Goal: Transaction & Acquisition: Purchase product/service

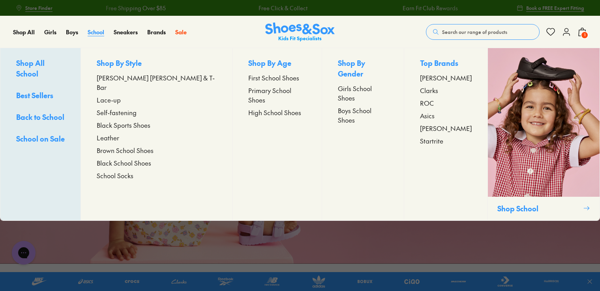
click at [99, 34] on span "School" at bounding box center [96, 32] width 17 height 8
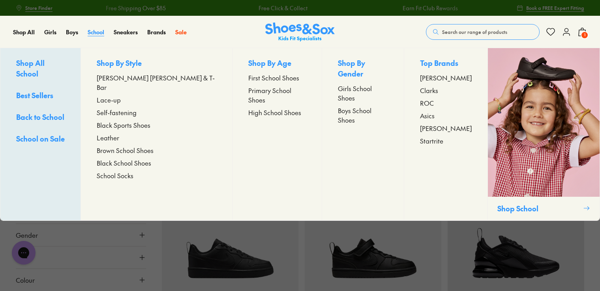
click at [90, 29] on span "School" at bounding box center [96, 32] width 17 height 8
click at [339, 106] on span "Boys School Shoes" at bounding box center [363, 115] width 51 height 19
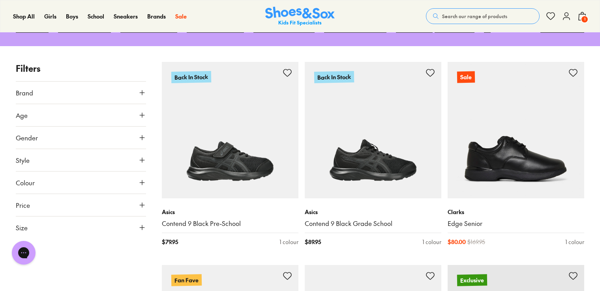
click at [86, 228] on button "Size" at bounding box center [81, 228] width 130 height 22
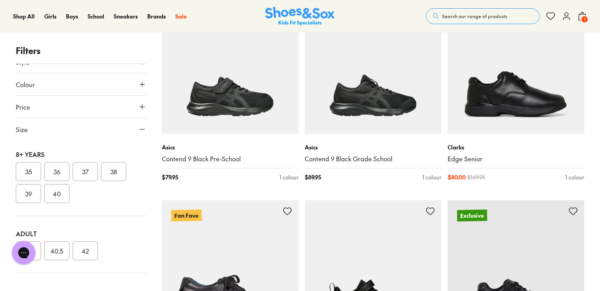
scroll to position [202, 0]
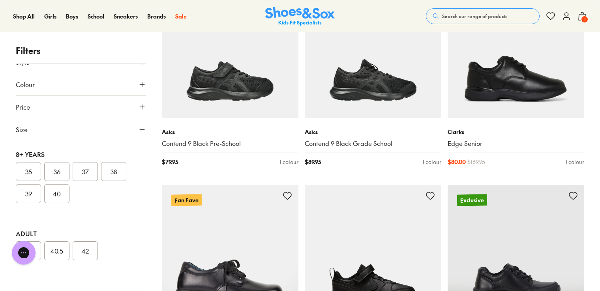
click at [34, 127] on button "Size" at bounding box center [81, 129] width 130 height 22
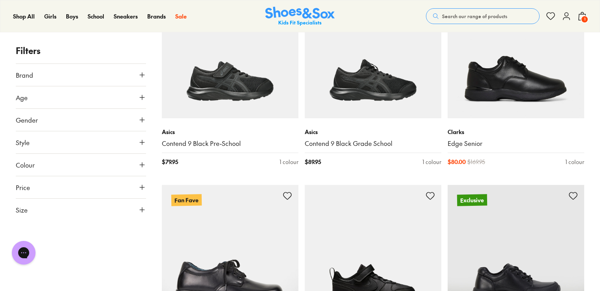
scroll to position [0, 0]
click at [36, 212] on button "Size" at bounding box center [81, 210] width 130 height 22
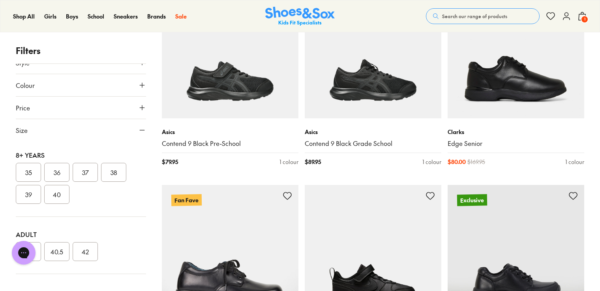
scroll to position [80, 0]
click at [32, 110] on button "Price" at bounding box center [81, 107] width 130 height 22
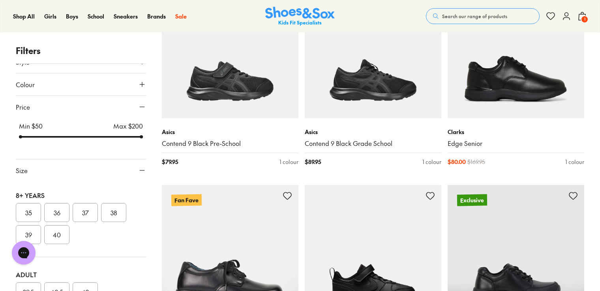
click at [19, 172] on span "Size" at bounding box center [22, 170] width 12 height 9
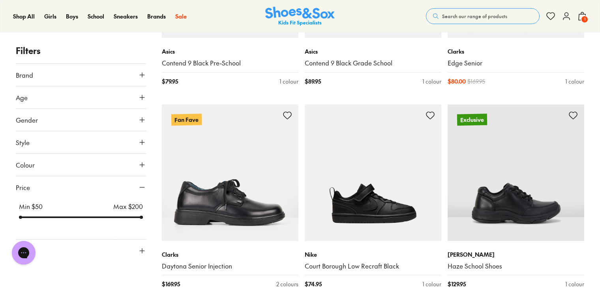
scroll to position [267, 0]
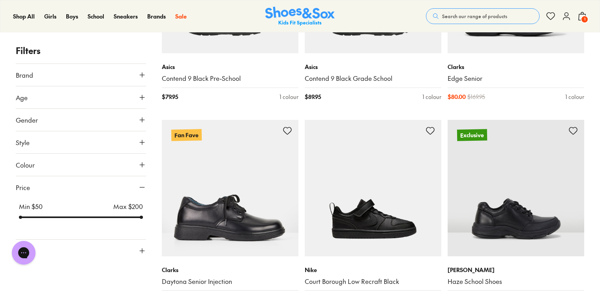
click at [83, 215] on div "Min $ 50 Max $ 200" at bounding box center [81, 211] width 130 height 19
click at [83, 217] on div at bounding box center [81, 218] width 124 height 2
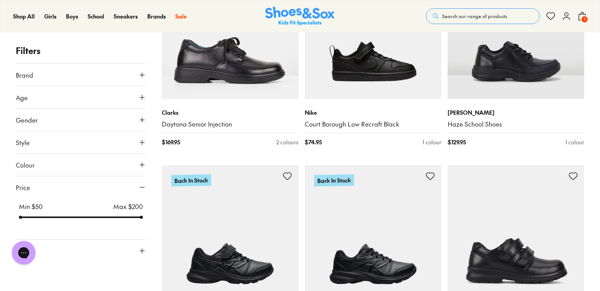
scroll to position [451, 0]
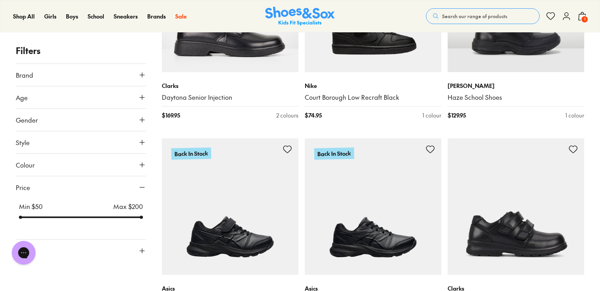
click at [102, 121] on button "Gender" at bounding box center [81, 120] width 130 height 22
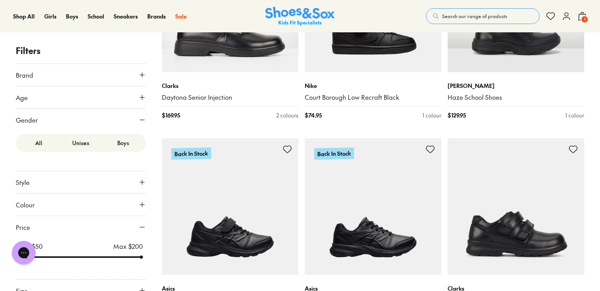
scroll to position [9, 0]
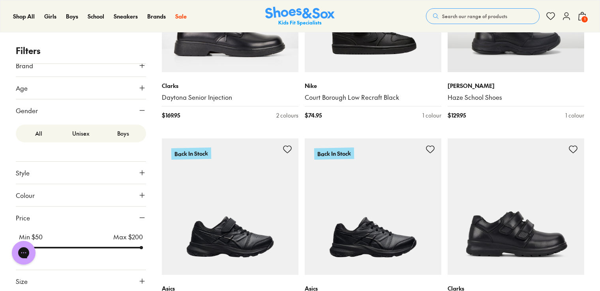
click at [118, 138] on label "Boys" at bounding box center [123, 133] width 42 height 15
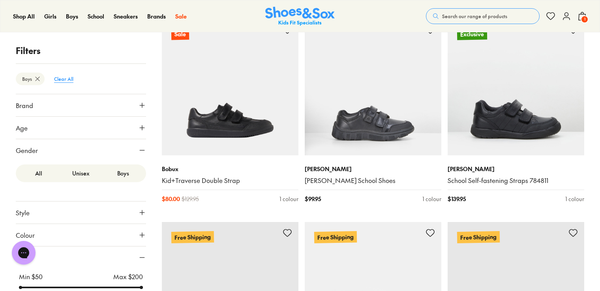
scroll to position [40, 0]
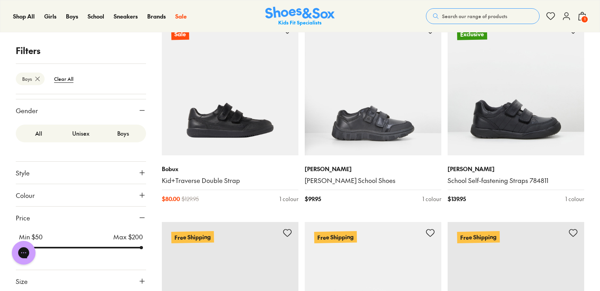
click at [52, 275] on button "Size" at bounding box center [81, 281] width 130 height 22
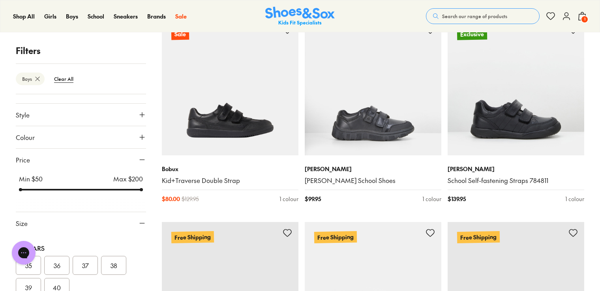
scroll to position [191, 0]
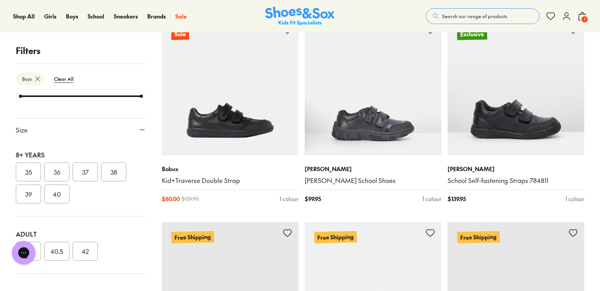
click at [55, 195] on button "40" at bounding box center [56, 194] width 25 height 19
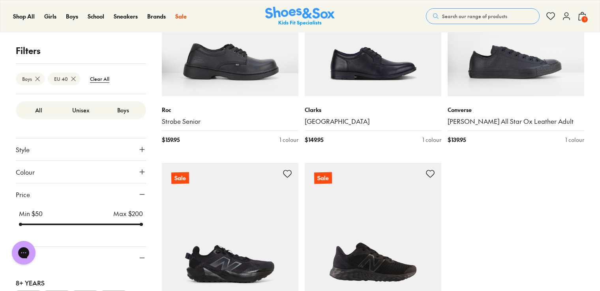
scroll to position [64, 0]
click at [88, 225] on div "Min $ 50 Max $ 200" at bounding box center [81, 217] width 130 height 19
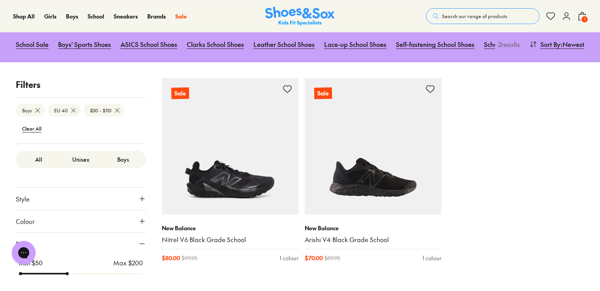
drag, startPoint x: 138, startPoint y: 225, endPoint x: 69, endPoint y: 242, distance: 71.2
type input "***"
click at [69, 272] on input "range" at bounding box center [81, 273] width 124 height 3
click at [61, 113] on btn "EU 40" at bounding box center [64, 110] width 33 height 13
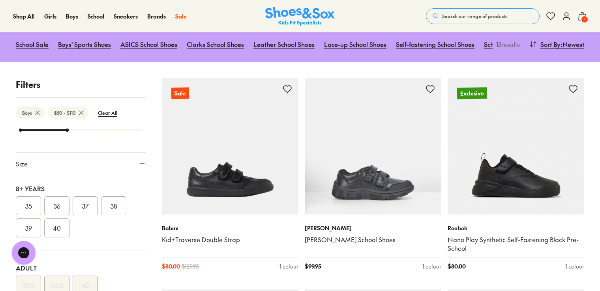
scroll to position [161, 0]
click at [139, 165] on icon at bounding box center [142, 164] width 8 height 8
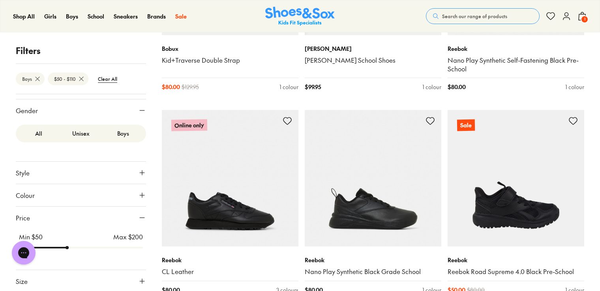
scroll to position [285, 0]
click at [110, 79] on btn "Clear All" at bounding box center [108, 79] width 32 height 14
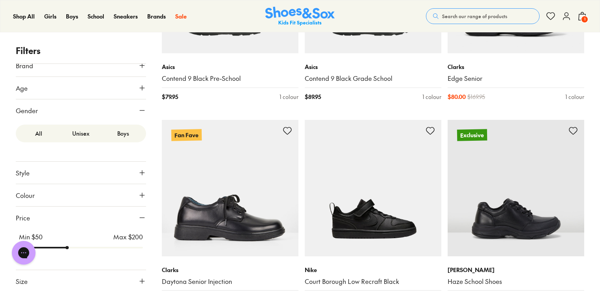
scroll to position [268, 0]
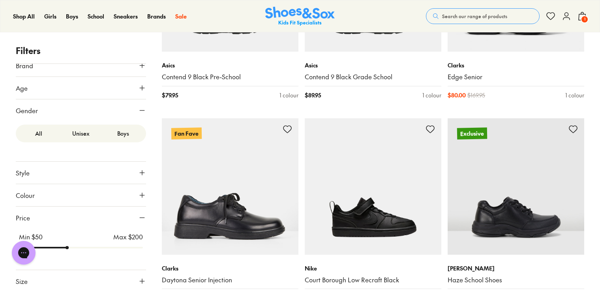
click at [52, 281] on button "Size" at bounding box center [81, 281] width 130 height 22
click at [20, 283] on span "Size" at bounding box center [22, 281] width 12 height 9
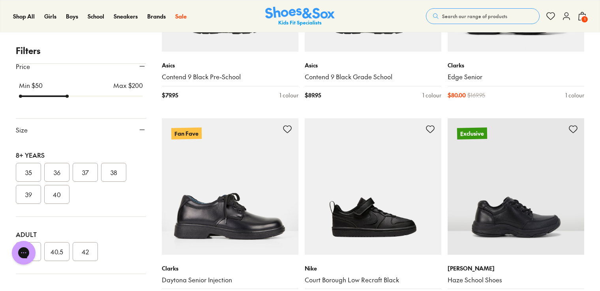
scroll to position [161, 0]
click at [140, 128] on icon at bounding box center [142, 130] width 8 height 8
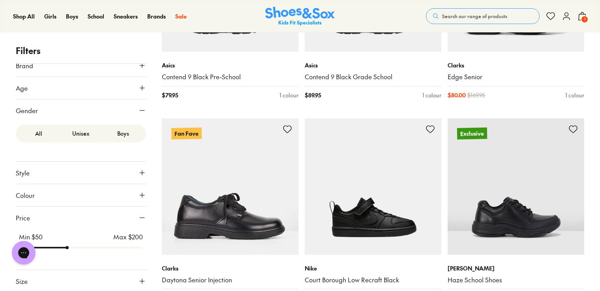
scroll to position [0, 0]
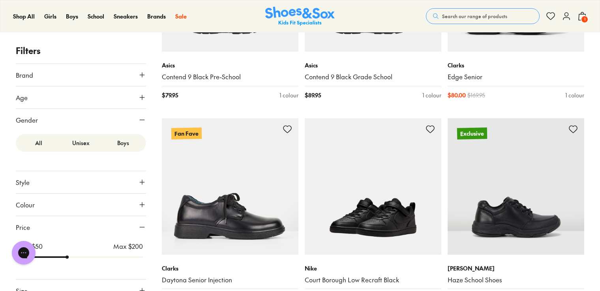
click at [371, 245] on img at bounding box center [373, 186] width 137 height 137
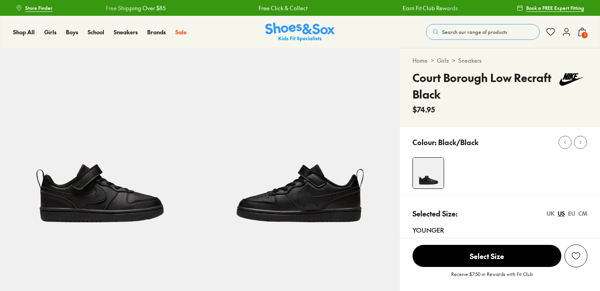
select select "*"
click at [550, 213] on div "UK" at bounding box center [551, 214] width 8 height 8
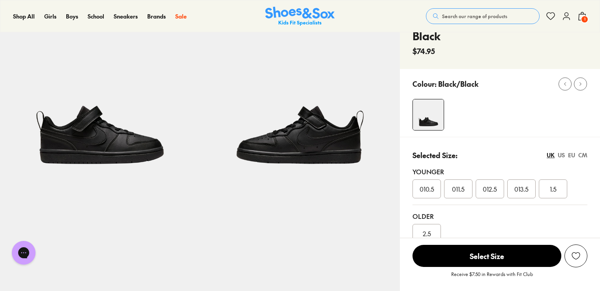
scroll to position [57, 0]
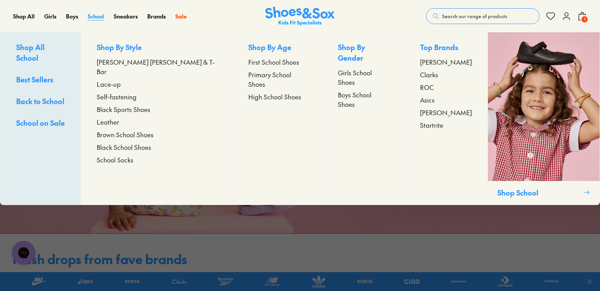
click at [94, 13] on span "School" at bounding box center [96, 16] width 17 height 8
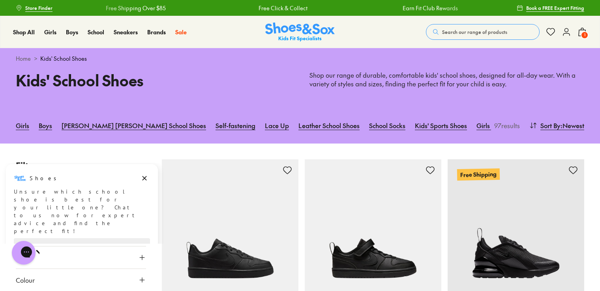
drag, startPoint x: 0, startPoint y: 0, endPoint x: 94, endPoint y: 13, distance: 94.9
click at [94, 13] on x-scroller "Free Shipping Over $85 Free Click & Collect Earn Fit Club Rewards Free Shipping…" at bounding box center [284, 7] width 439 height 19
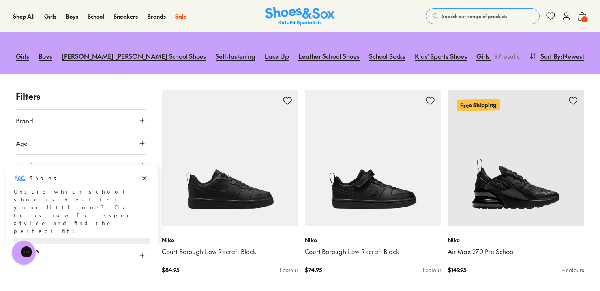
scroll to position [85, 0]
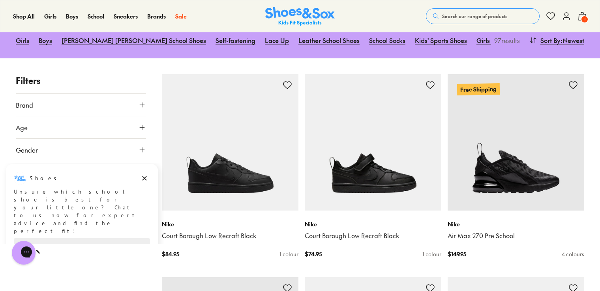
click at [124, 241] on html "Shoes Shoes says: Unsure which school shoe is best for your little one? Chat to…" at bounding box center [82, 213] width 164 height 101
click at [142, 240] on html "Shoes Shoes says: Unsure which school shoe is best for your little one? Chat to…" at bounding box center [82, 213] width 164 height 101
click at [50, 251] on icon "Close gorgias live chat" at bounding box center [54, 251] width 9 height 9
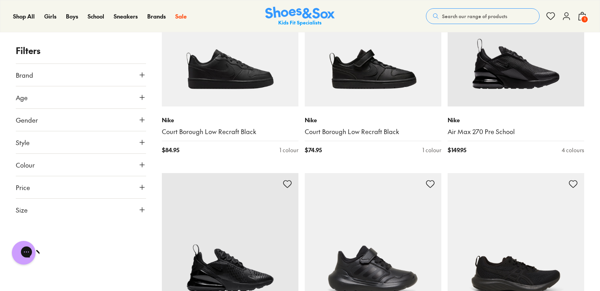
scroll to position [189, 0]
click at [19, 211] on span "Size" at bounding box center [22, 209] width 12 height 9
click at [75, 235] on button "UK" at bounding box center [81, 233] width 42 height 15
click at [82, 277] on button "5.5" at bounding box center [85, 273] width 25 height 19
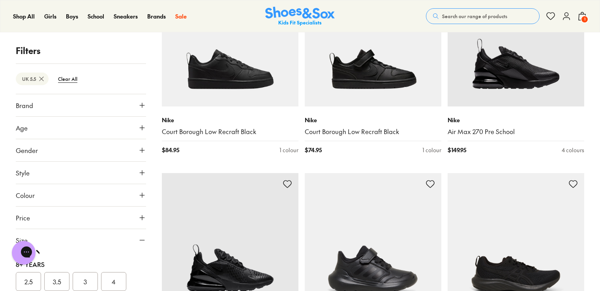
scroll to position [23, 0]
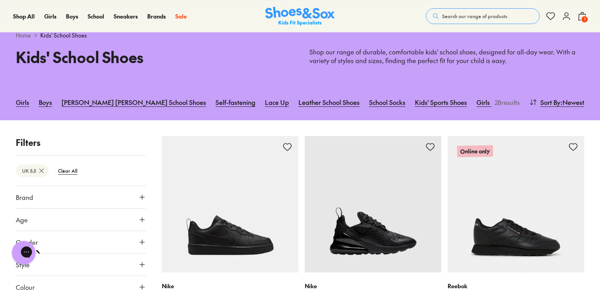
click at [72, 245] on button "Gender" at bounding box center [81, 242] width 130 height 22
click at [121, 269] on label "Boys" at bounding box center [129, 265] width 32 height 15
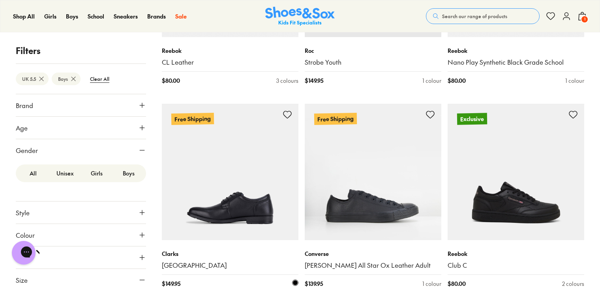
scroll to position [260, 0]
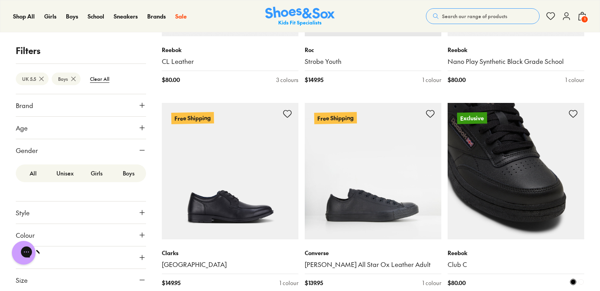
click at [529, 228] on img at bounding box center [515, 171] width 137 height 137
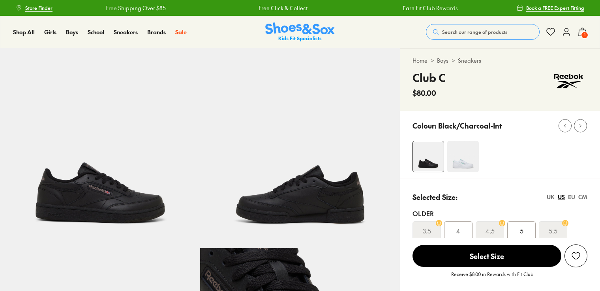
select select "*"
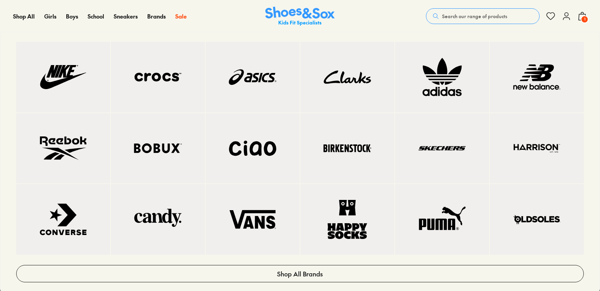
click at [341, 74] on img at bounding box center [347, 77] width 62 height 39
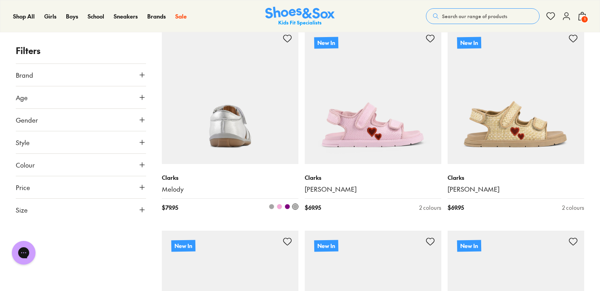
scroll to position [139, 0]
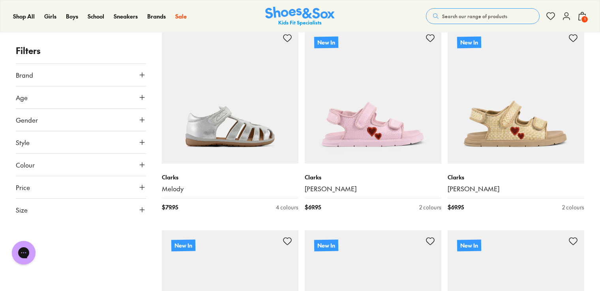
click at [96, 121] on button "Gender" at bounding box center [81, 120] width 130 height 22
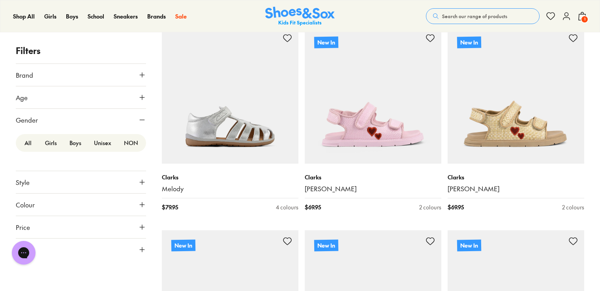
click at [77, 141] on label "Boys" at bounding box center [75, 143] width 24 height 15
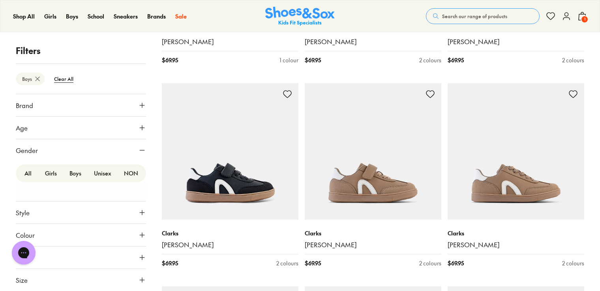
scroll to position [287, 0]
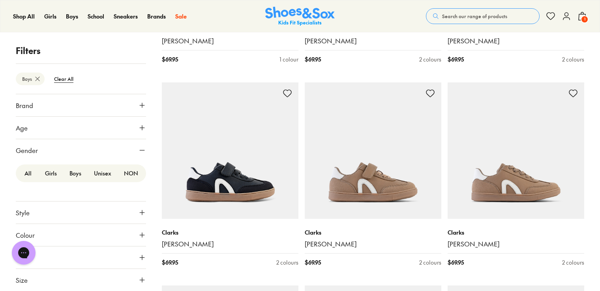
click at [31, 285] on button "Size" at bounding box center [81, 280] width 130 height 22
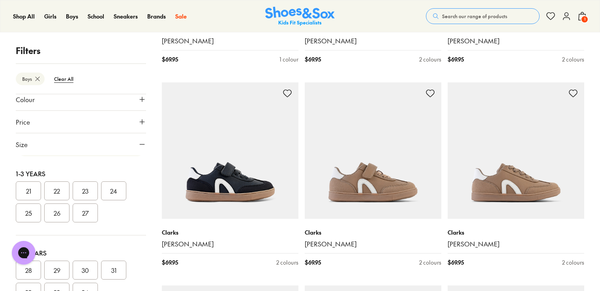
scroll to position [0, 0]
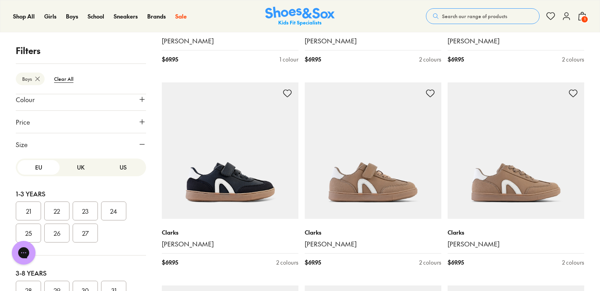
click at [74, 165] on button "UK" at bounding box center [81, 167] width 42 height 15
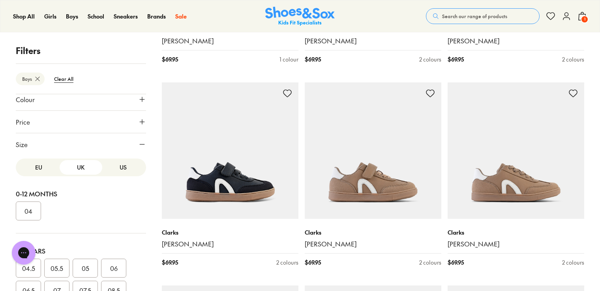
click at [57, 269] on button "05.5" at bounding box center [56, 268] width 25 height 19
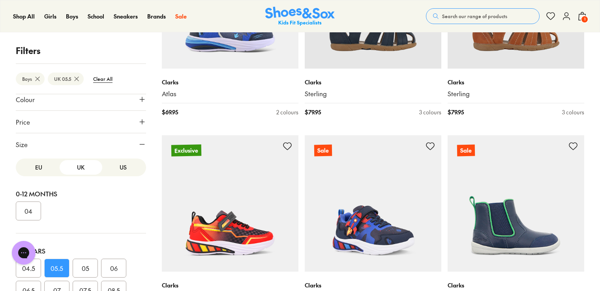
scroll to position [642, 0]
